Goal: Task Accomplishment & Management: Manage account settings

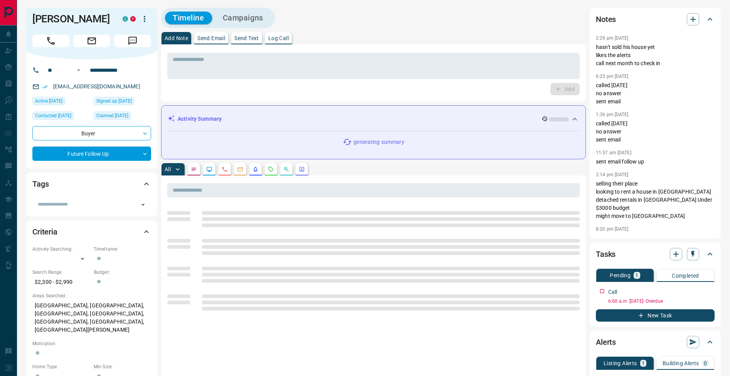
click at [373, 74] on textarea at bounding box center [373, 66] width 401 height 20
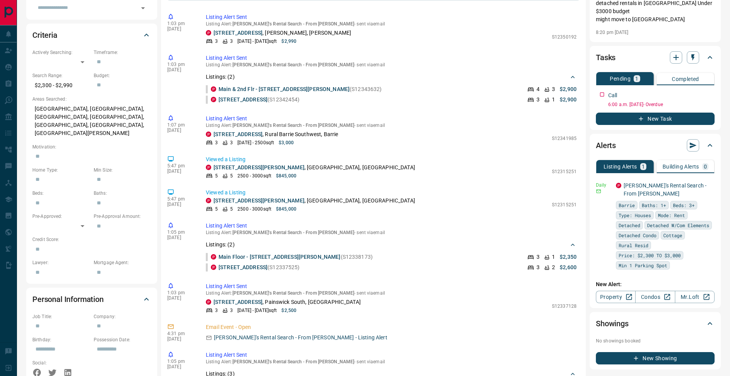
scroll to position [69, 0]
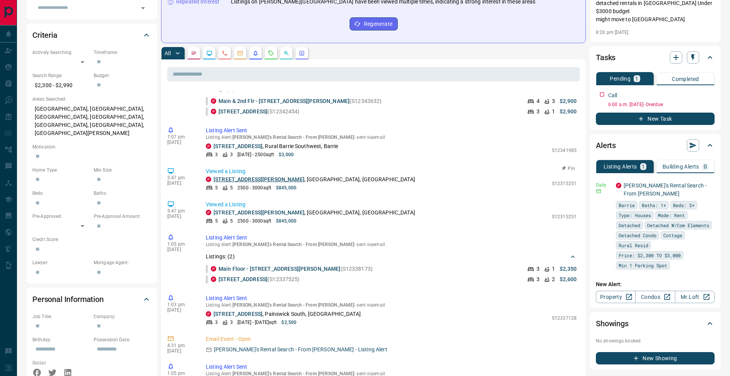
click at [248, 179] on link "[STREET_ADDRESS][PERSON_NAME]" at bounding box center [258, 179] width 91 height 6
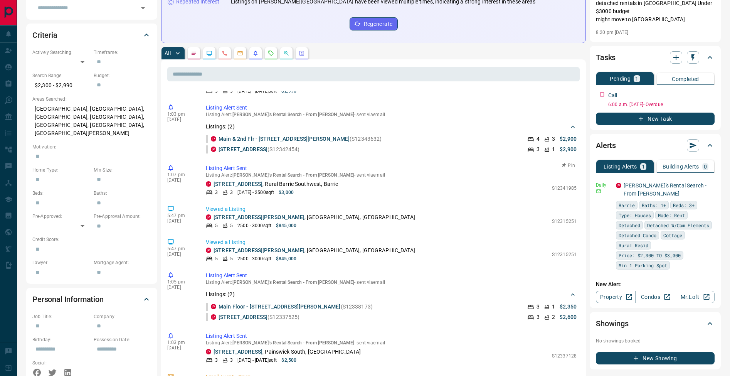
scroll to position [0, 0]
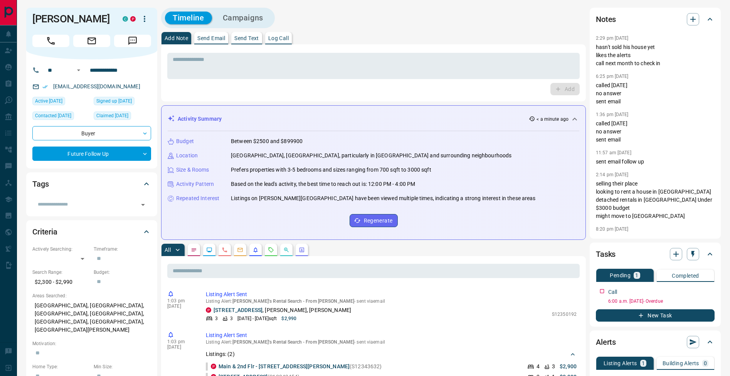
click at [288, 38] on p "Log Call" at bounding box center [278, 37] width 20 height 5
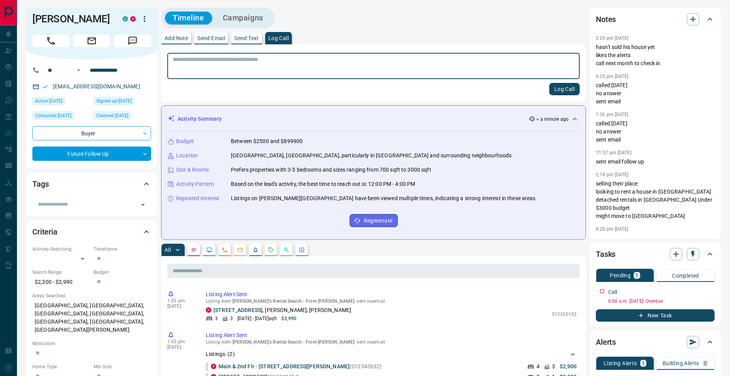
click at [559, 91] on button "Log Call" at bounding box center [564, 89] width 30 height 12
click at [186, 34] on button "Add Note" at bounding box center [176, 38] width 30 height 12
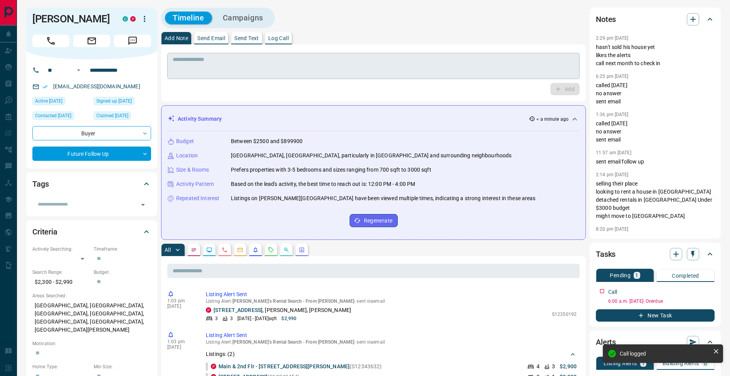
click at [216, 79] on div "* ​" at bounding box center [373, 66] width 412 height 26
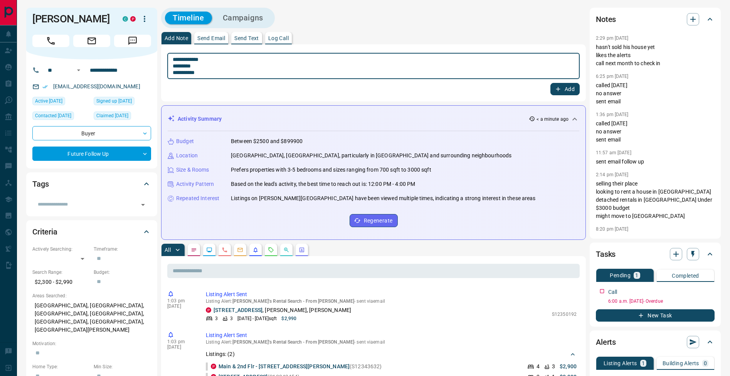
click at [176, 64] on textarea "**********" at bounding box center [373, 66] width 401 height 20
type textarea "**********"
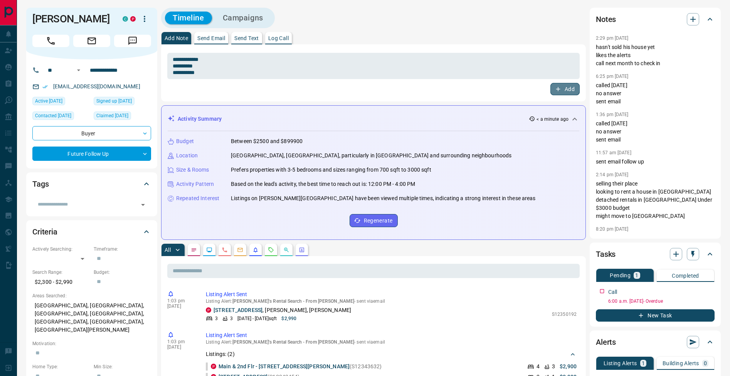
click at [574, 89] on button "Add" at bounding box center [564, 89] width 29 height 12
click at [711, 291] on icon "button" at bounding box center [709, 290] width 6 height 6
click at [706, 308] on li "Edit" at bounding box center [697, 305] width 34 height 12
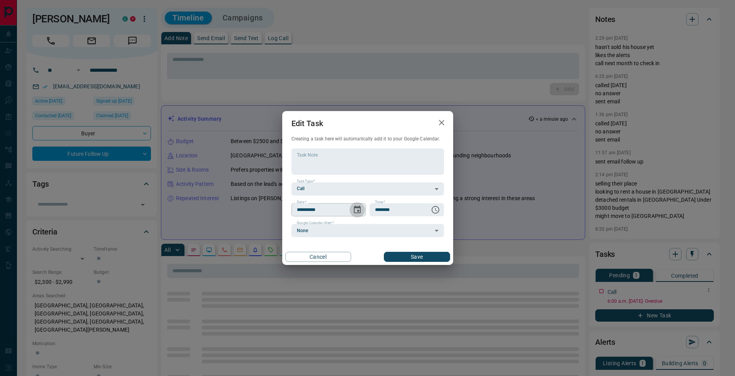
click at [357, 208] on icon "Choose date, selected date is Aug 15, 2025" at bounding box center [357, 209] width 9 height 9
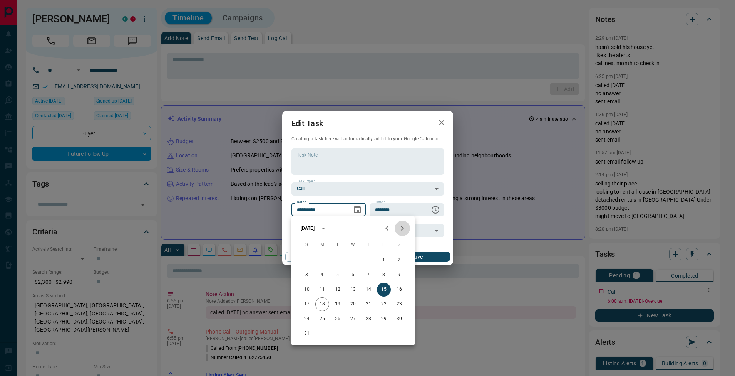
click at [406, 229] on icon "Next month" at bounding box center [402, 227] width 9 height 9
click at [369, 288] on button "18" at bounding box center [369, 289] width 14 height 14
type input "**********"
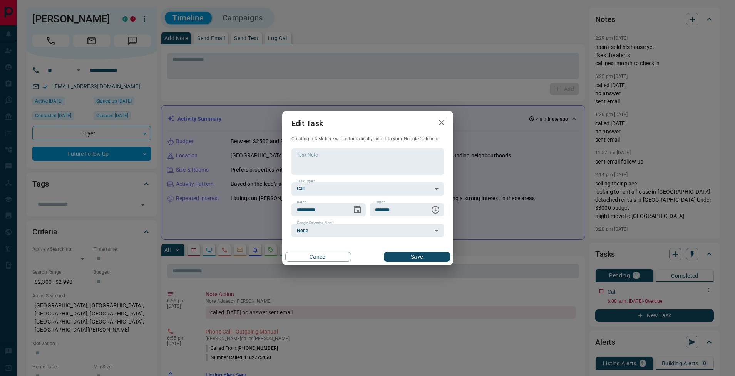
click at [419, 252] on button "Save" at bounding box center [417, 257] width 66 height 10
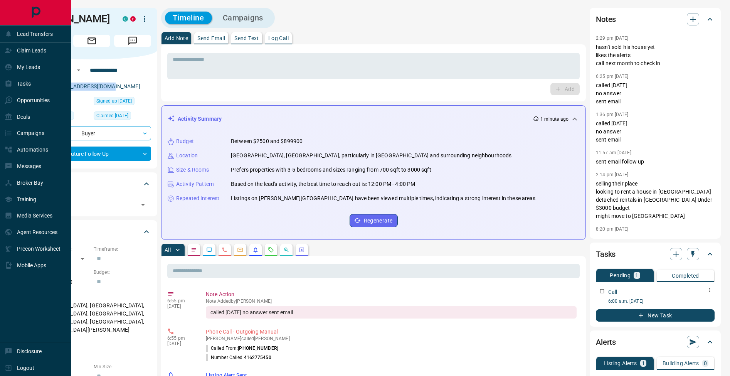
click at [17, 81] on div "Tasks" at bounding box center [18, 83] width 26 height 13
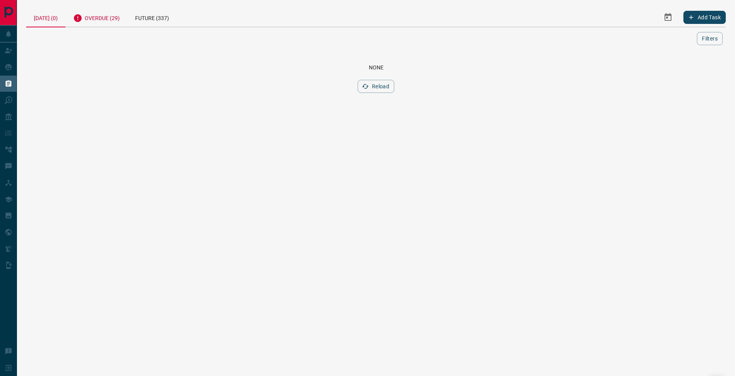
click at [109, 16] on div "Overdue (29)" at bounding box center [96, 17] width 62 height 19
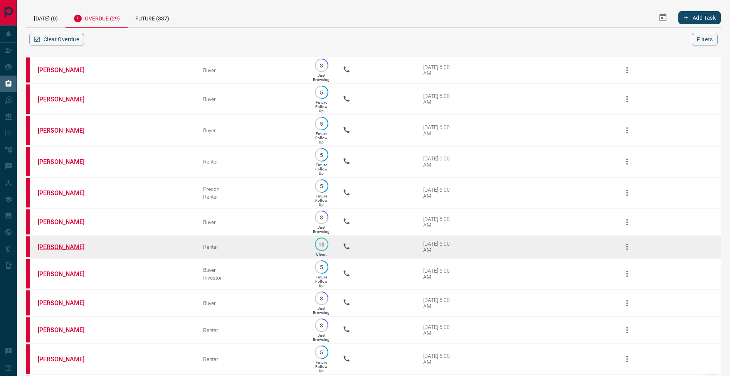
click at [68, 250] on link "[PERSON_NAME]" at bounding box center [67, 246] width 58 height 7
